Goal: Information Seeking & Learning: Learn about a topic

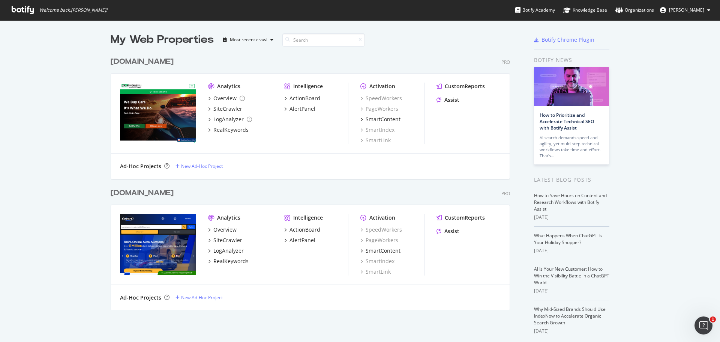
click at [123, 194] on div "[DOMAIN_NAME]" at bounding box center [142, 193] width 63 height 11
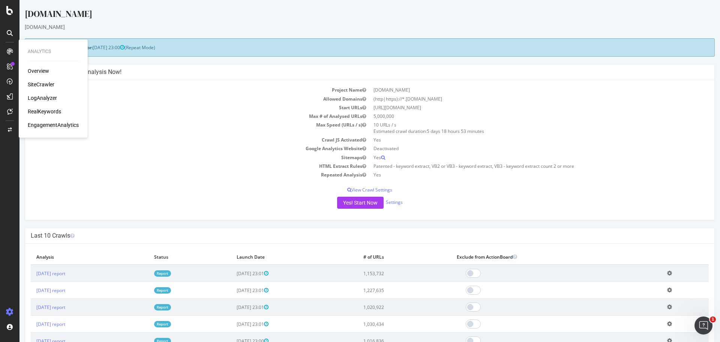
click at [56, 110] on div "RealKeywords" at bounding box center [44, 112] width 33 height 8
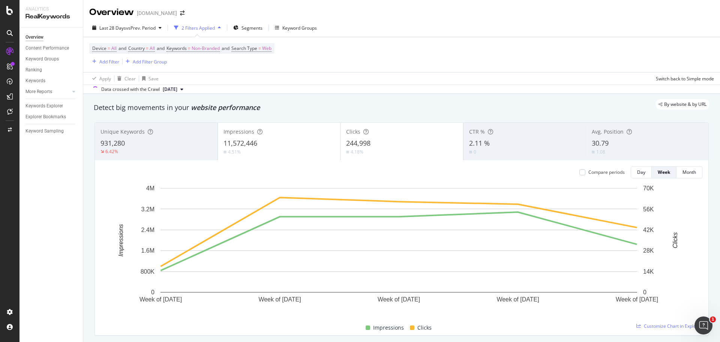
click at [349, 140] on span "244,998" at bounding box center [358, 142] width 24 height 9
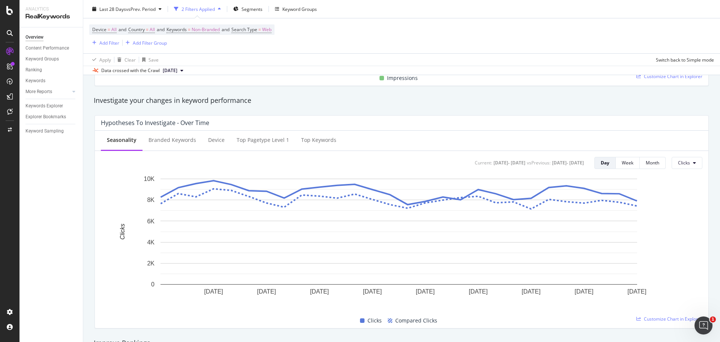
scroll to position [263, 0]
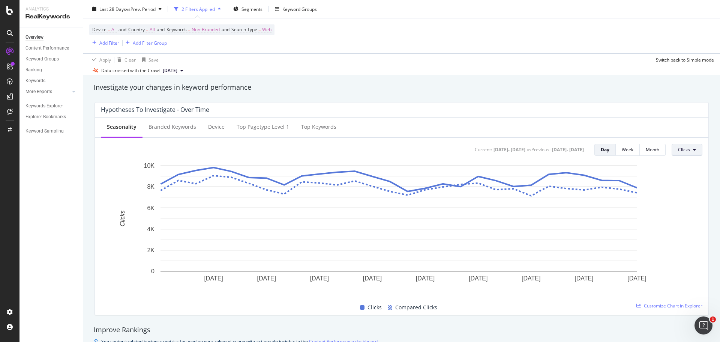
click at [672, 149] on button "Clicks" at bounding box center [687, 150] width 31 height 12
click at [683, 179] on span "Impressions" at bounding box center [690, 178] width 35 height 7
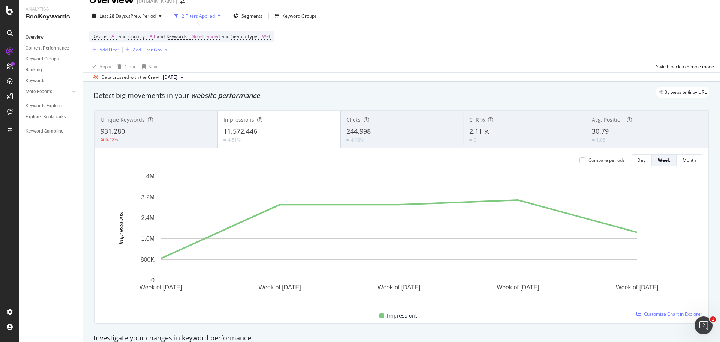
scroll to position [0, 0]
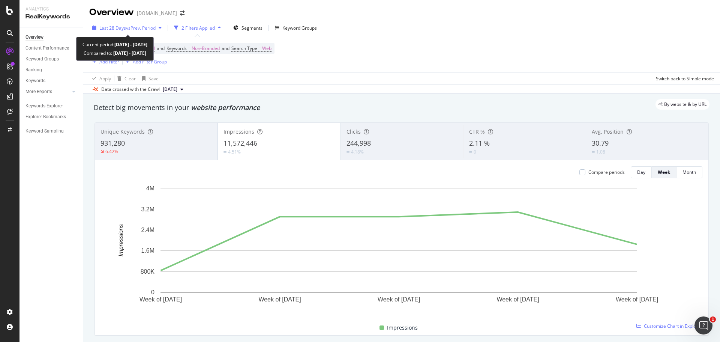
click at [150, 27] on span "vs Prev. Period" at bounding box center [141, 28] width 30 height 6
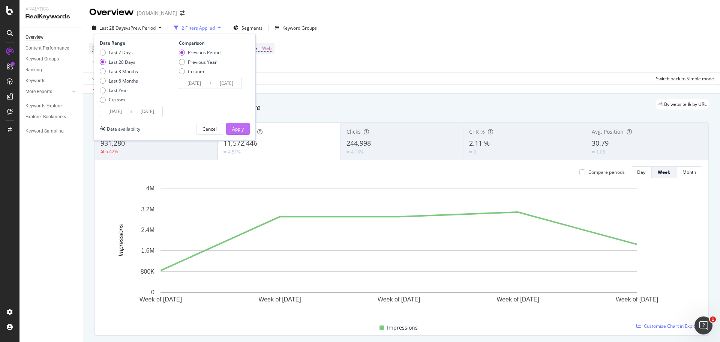
click at [233, 131] on div "Apply" at bounding box center [238, 129] width 12 height 6
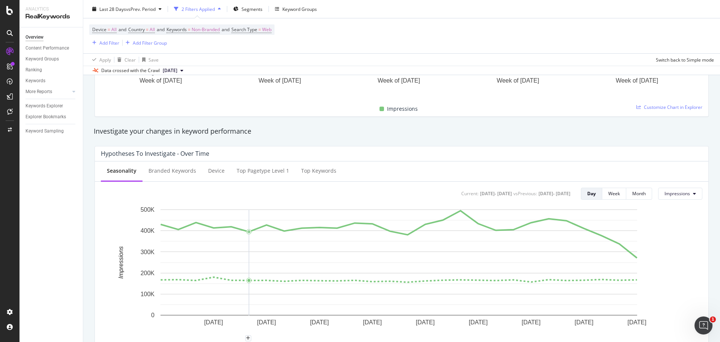
scroll to position [225, 0]
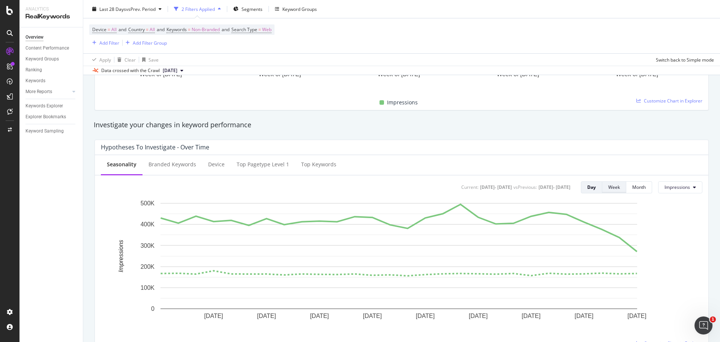
click at [613, 187] on div "Week" at bounding box center [615, 187] width 12 height 6
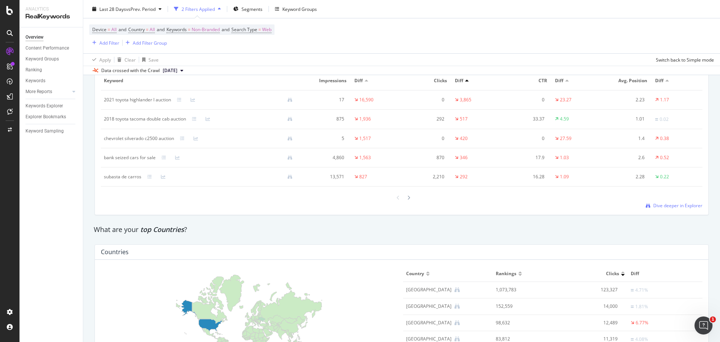
scroll to position [938, 0]
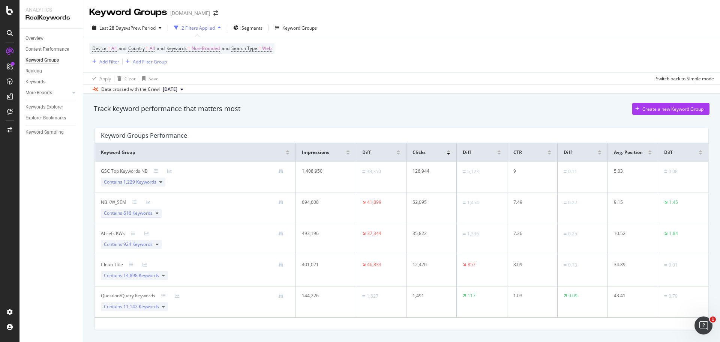
click at [156, 213] on icon at bounding box center [157, 213] width 3 height 5
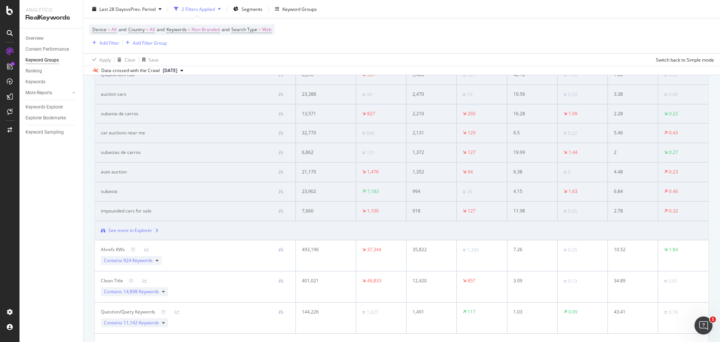
scroll to position [225, 0]
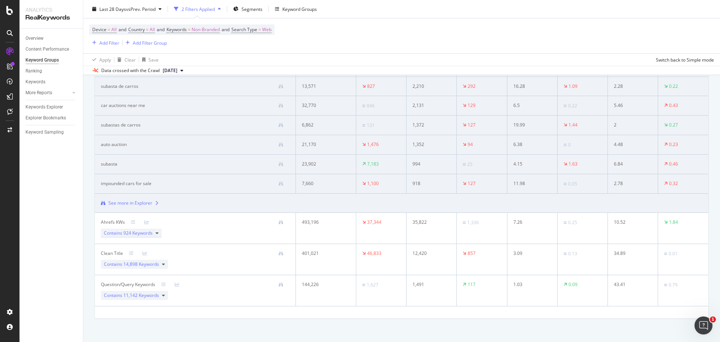
click at [155, 234] on div "Contains 924 Keywords" at bounding box center [131, 232] width 61 height 9
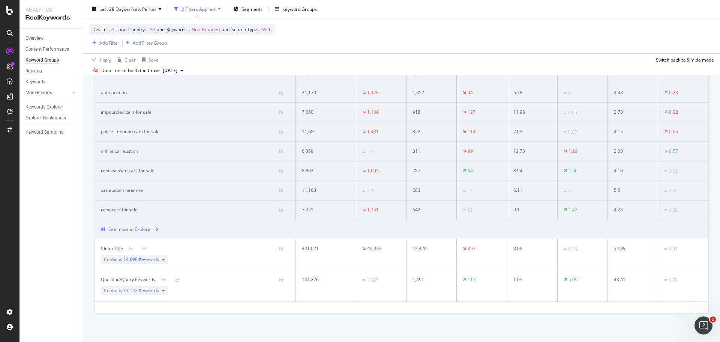
scroll to position [234, 0]
click at [144, 254] on span "14,898 Keywords" at bounding box center [141, 255] width 36 height 6
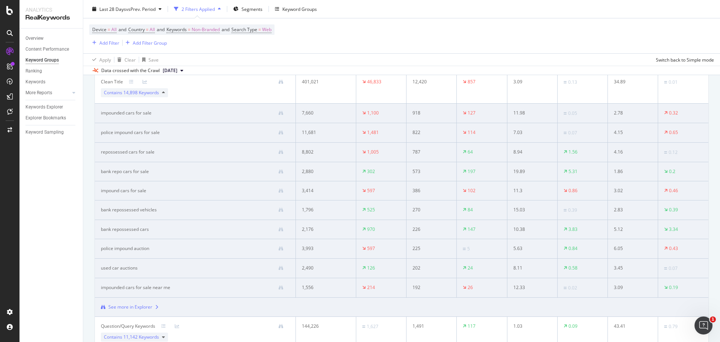
scroll to position [196, 0]
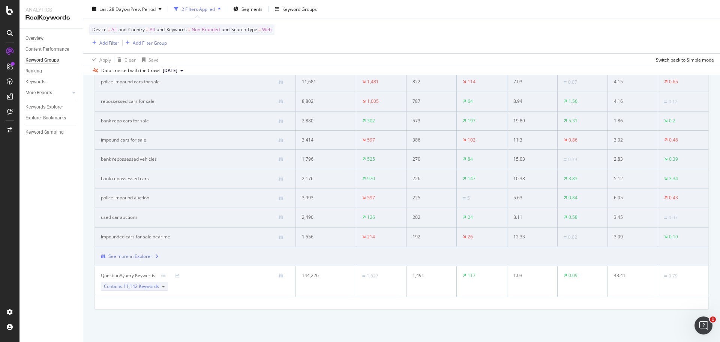
click at [147, 287] on span "11,142 Keywords" at bounding box center [141, 286] width 36 height 6
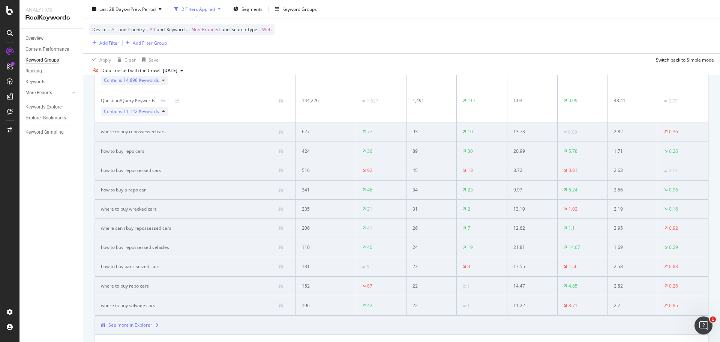
scroll to position [233, 0]
